Goal: Task Accomplishment & Management: Use online tool/utility

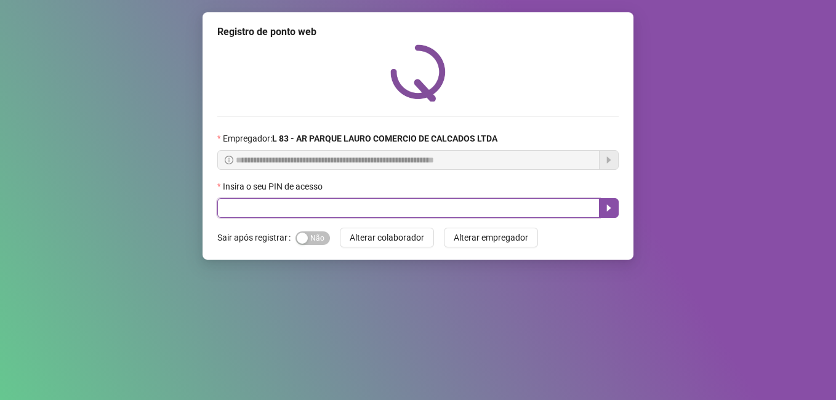
click at [261, 217] on input "text" at bounding box center [408, 208] width 382 height 20
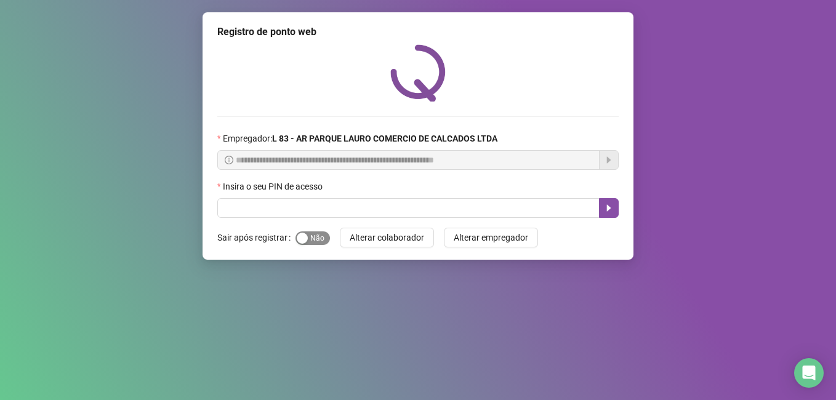
click at [307, 243] on span "Sim Não" at bounding box center [313, 239] width 34 height 14
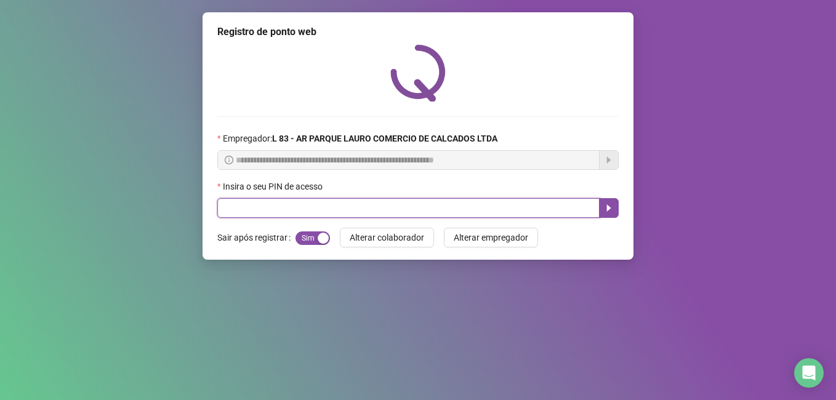
click at [300, 209] on input "text" at bounding box center [408, 208] width 382 height 20
type input "*****"
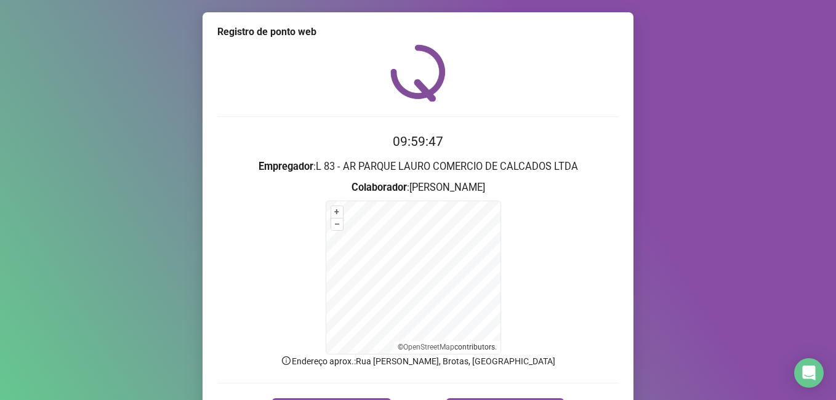
scroll to position [77, 0]
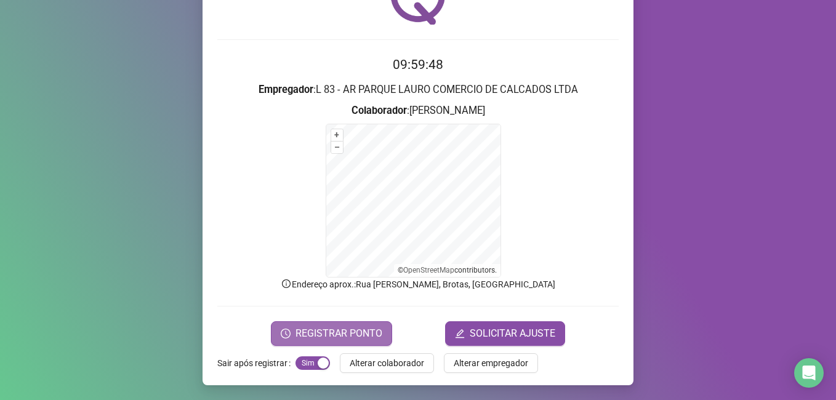
click at [309, 334] on span "REGISTRAR PONTO" at bounding box center [339, 333] width 87 height 15
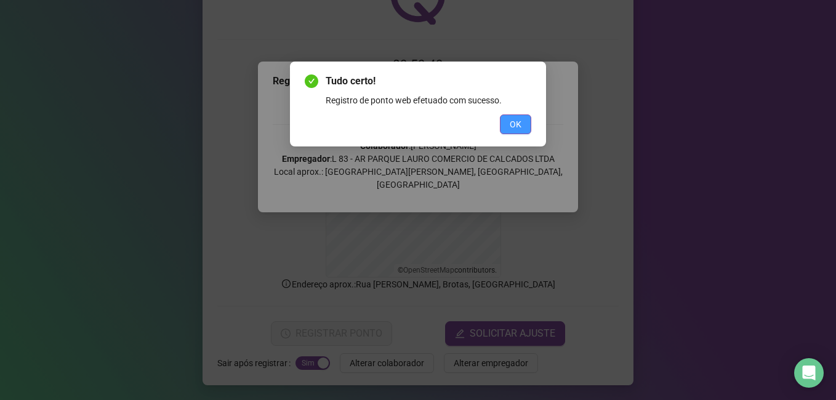
click at [520, 121] on span "OK" at bounding box center [516, 125] width 12 height 14
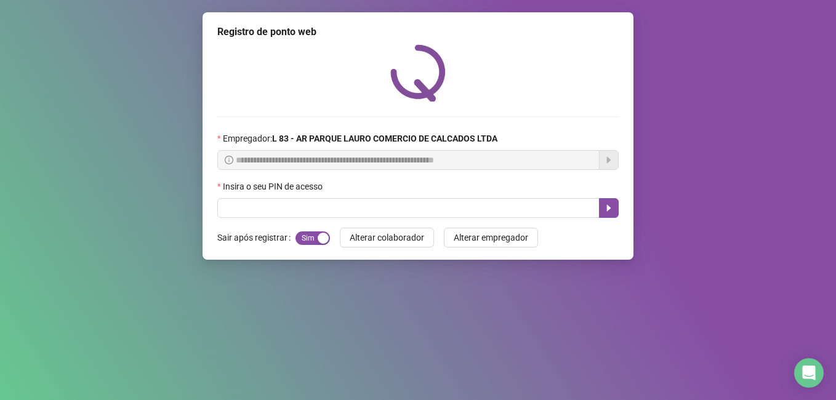
scroll to position [0, 0]
click at [342, 208] on input "text" at bounding box center [408, 208] width 382 height 20
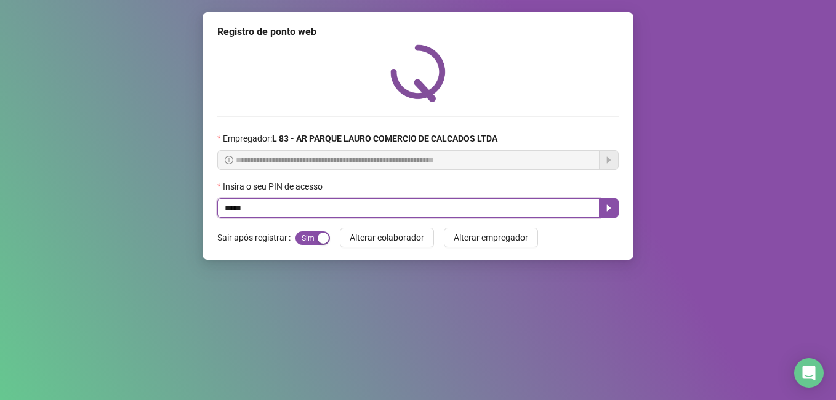
type input "*****"
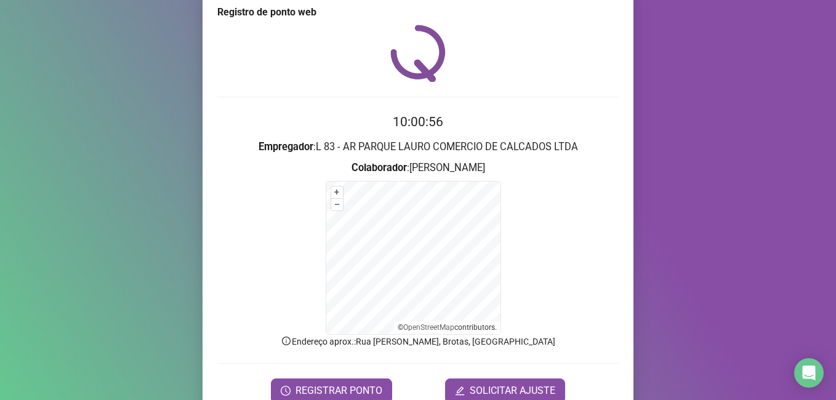
scroll to position [77, 0]
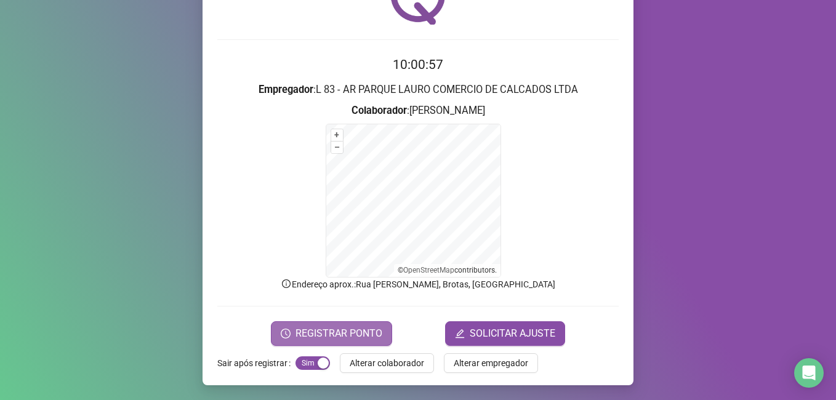
click at [344, 330] on span "REGISTRAR PONTO" at bounding box center [339, 333] width 87 height 15
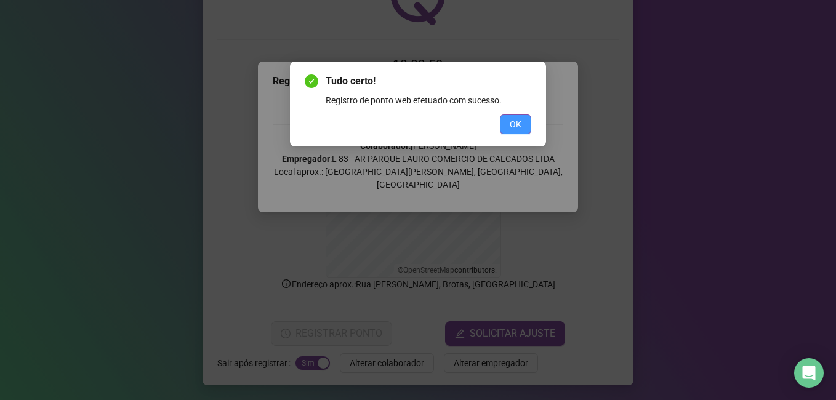
click at [526, 127] on button "OK" at bounding box center [515, 125] width 31 height 20
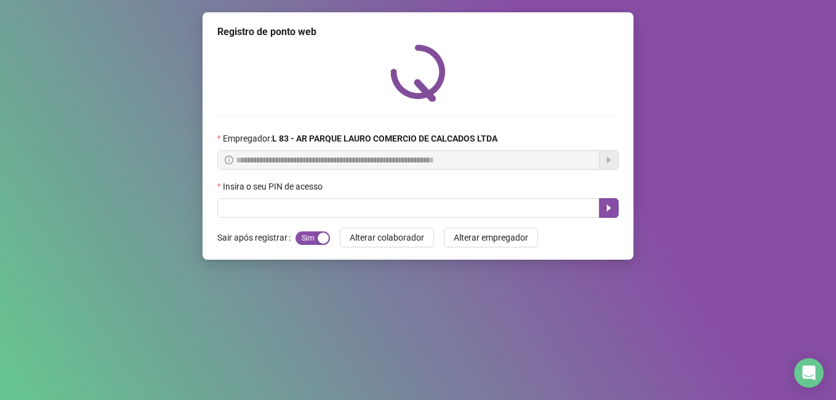
scroll to position [0, 0]
